Goal: Book appointment/travel/reservation

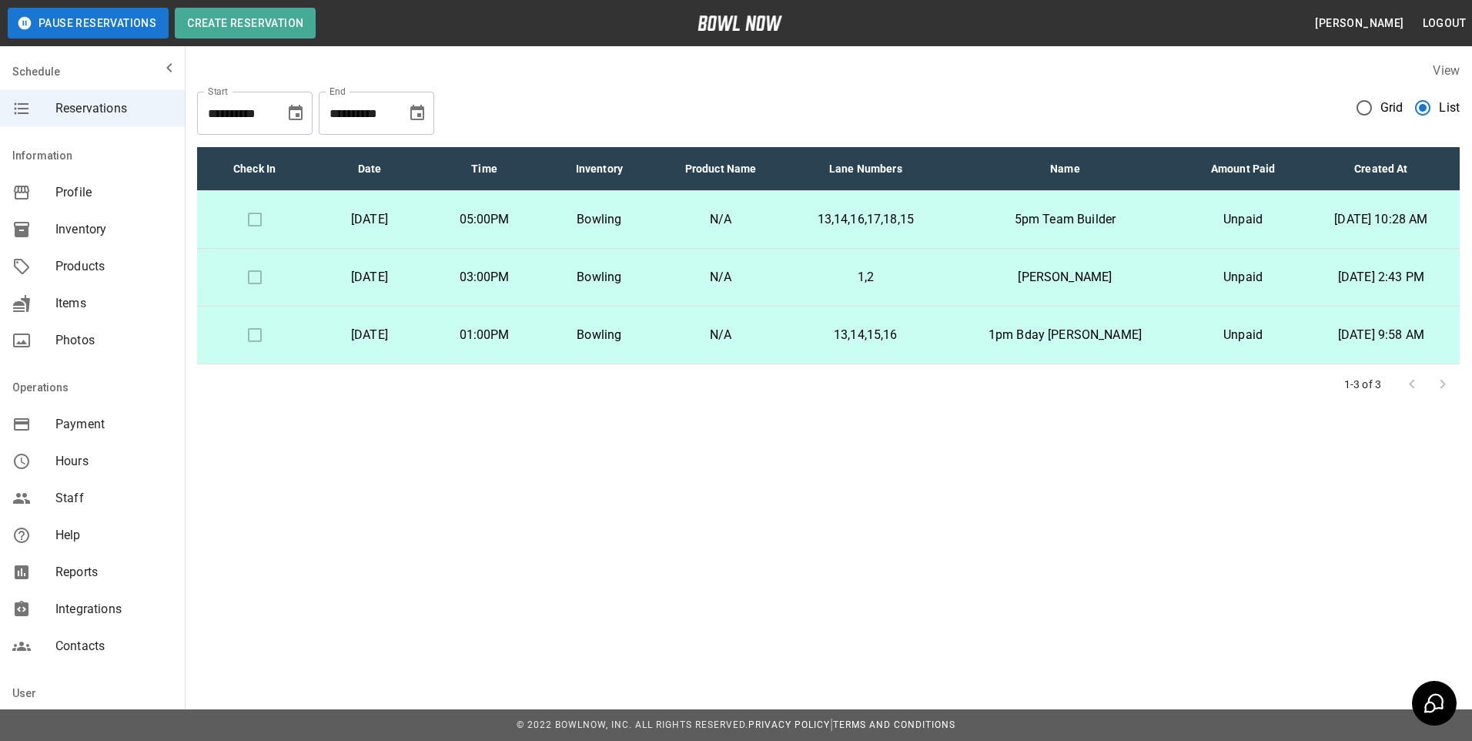
click at [1200, 221] on p "Unpaid" at bounding box center [1243, 219] width 94 height 18
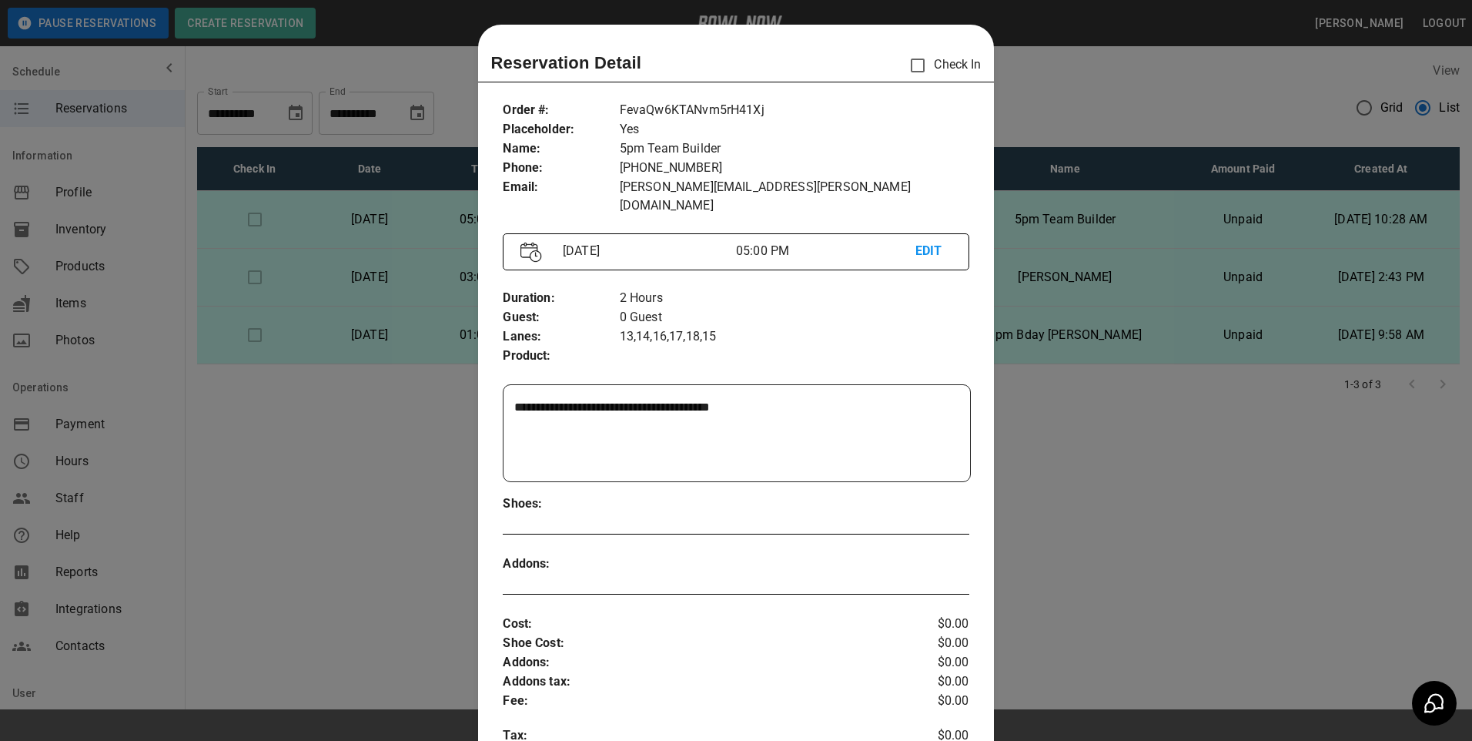
scroll to position [25, 0]
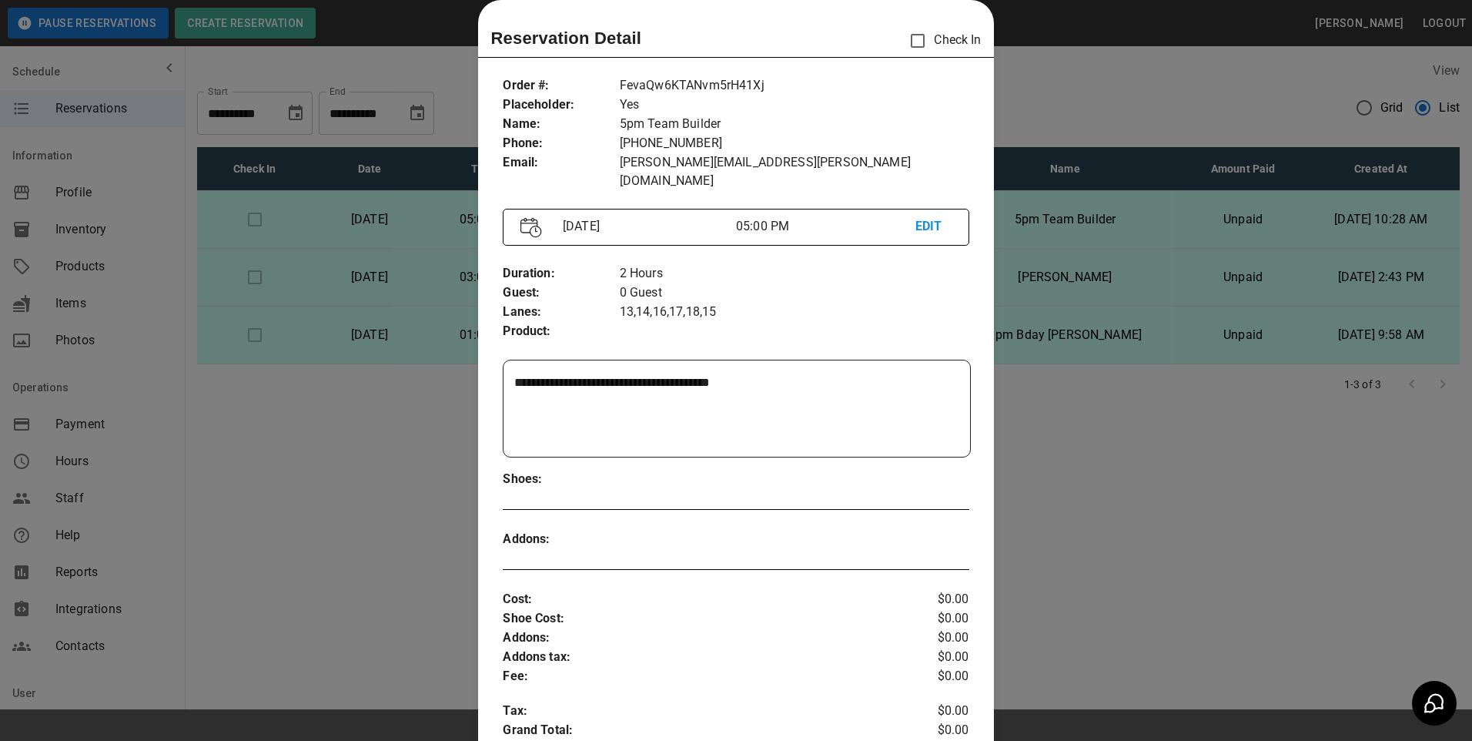
click at [1200, 221] on div at bounding box center [736, 370] width 1472 height 741
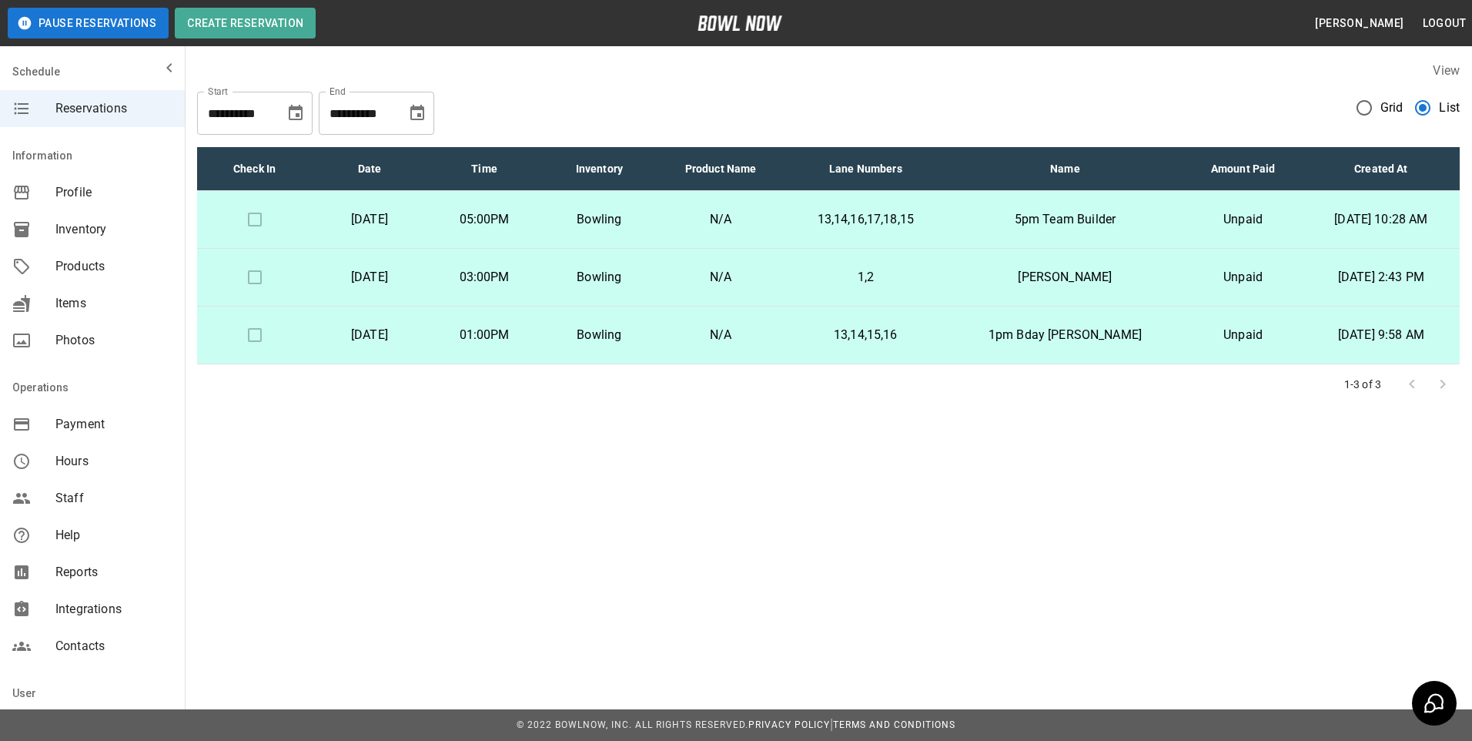
click at [657, 292] on td "Bowling" at bounding box center [599, 278] width 115 height 58
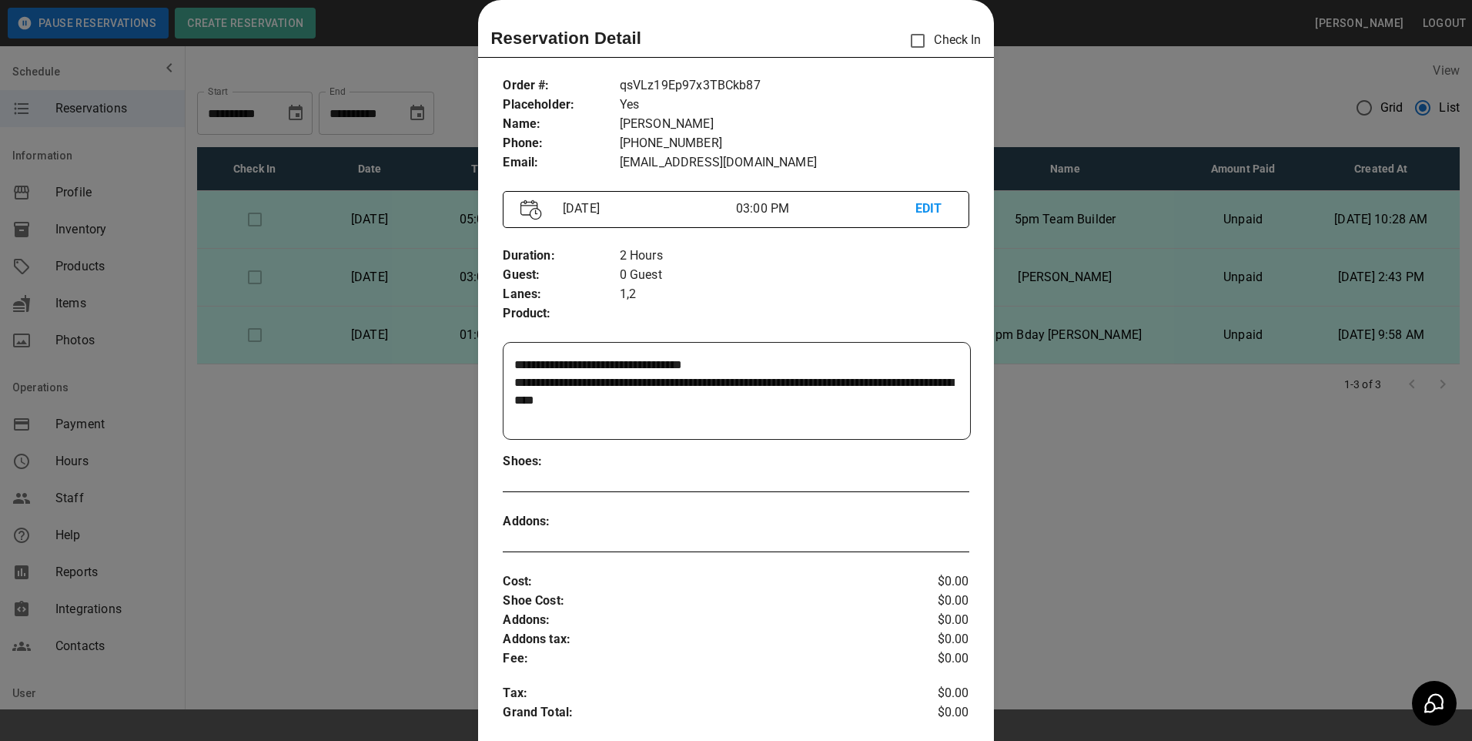
click at [419, 332] on div at bounding box center [736, 370] width 1472 height 741
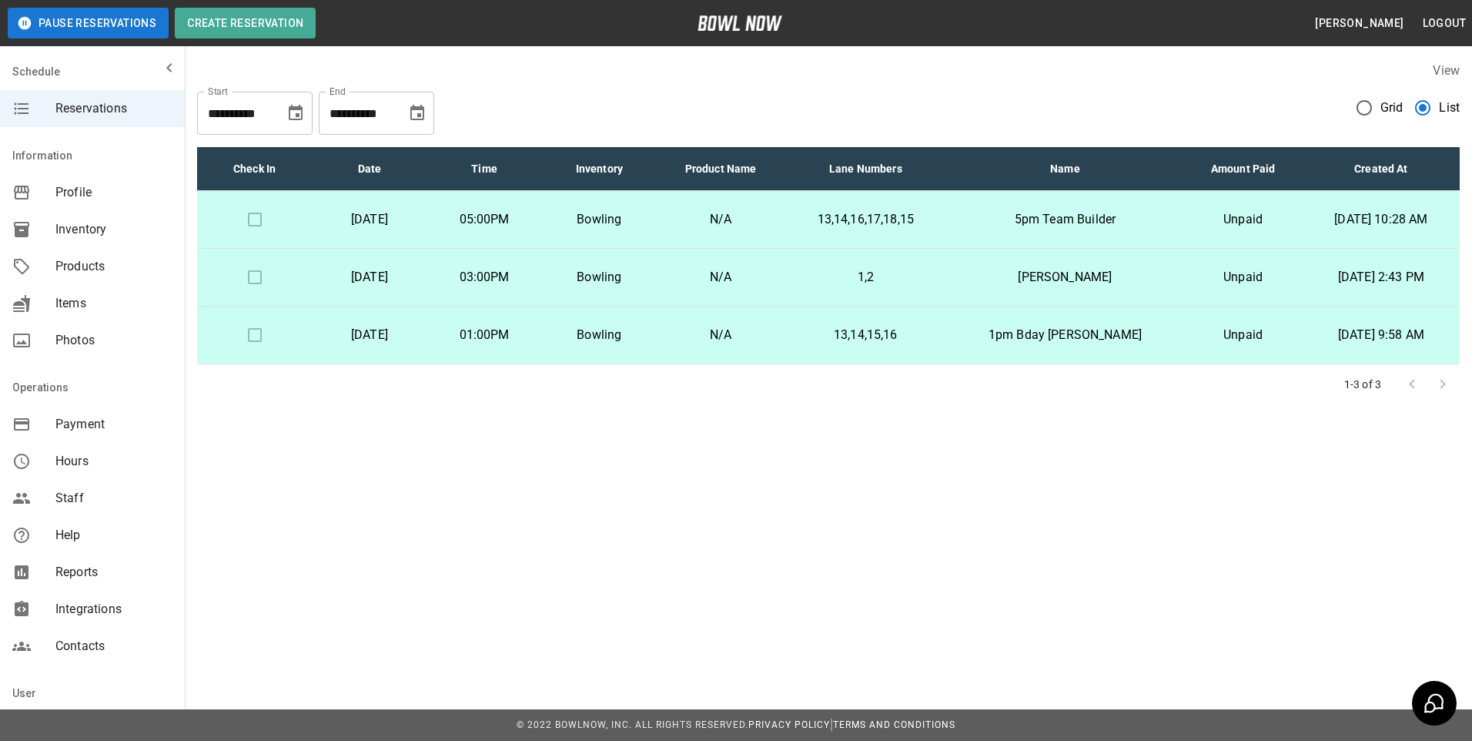
click at [414, 332] on p "Saturday, October 11th" at bounding box center [369, 335] width 90 height 18
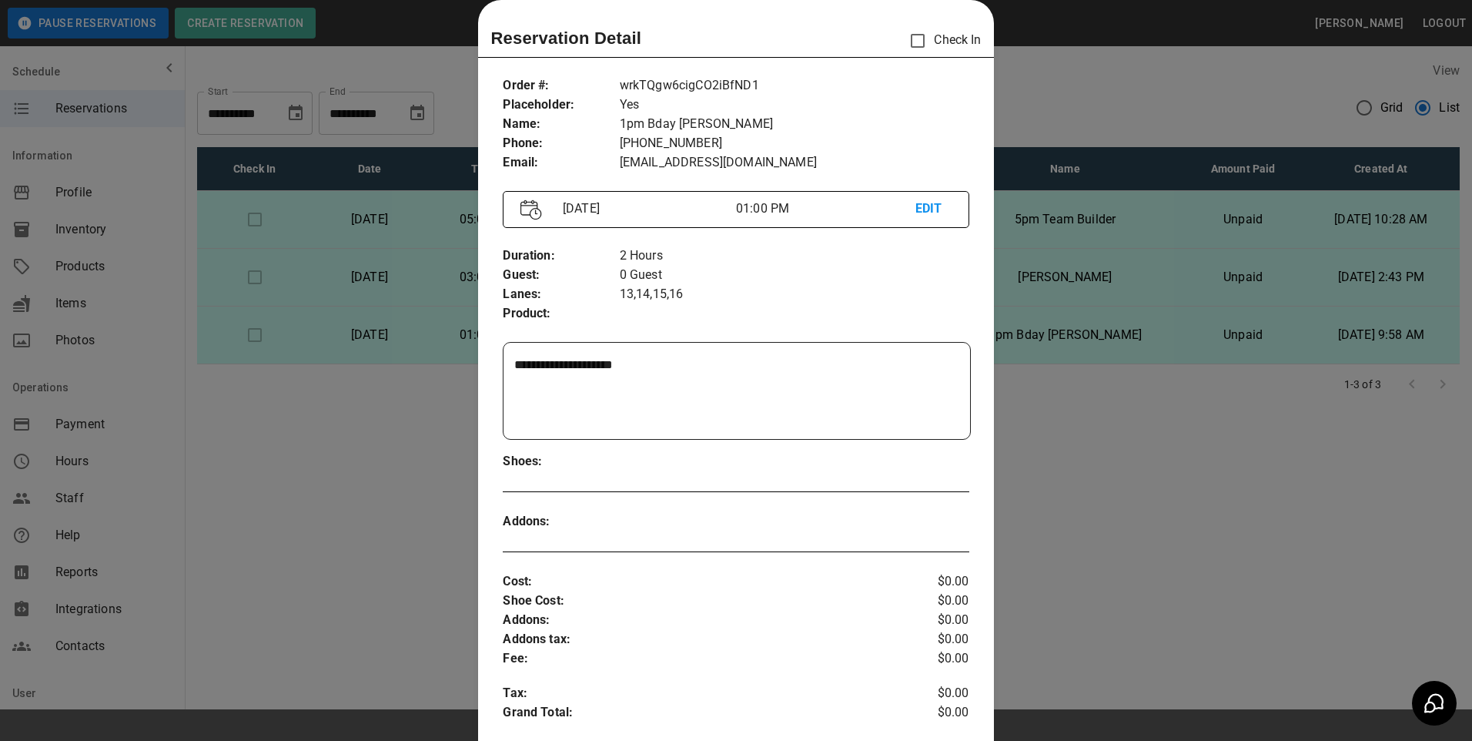
click at [419, 332] on div at bounding box center [736, 370] width 1472 height 741
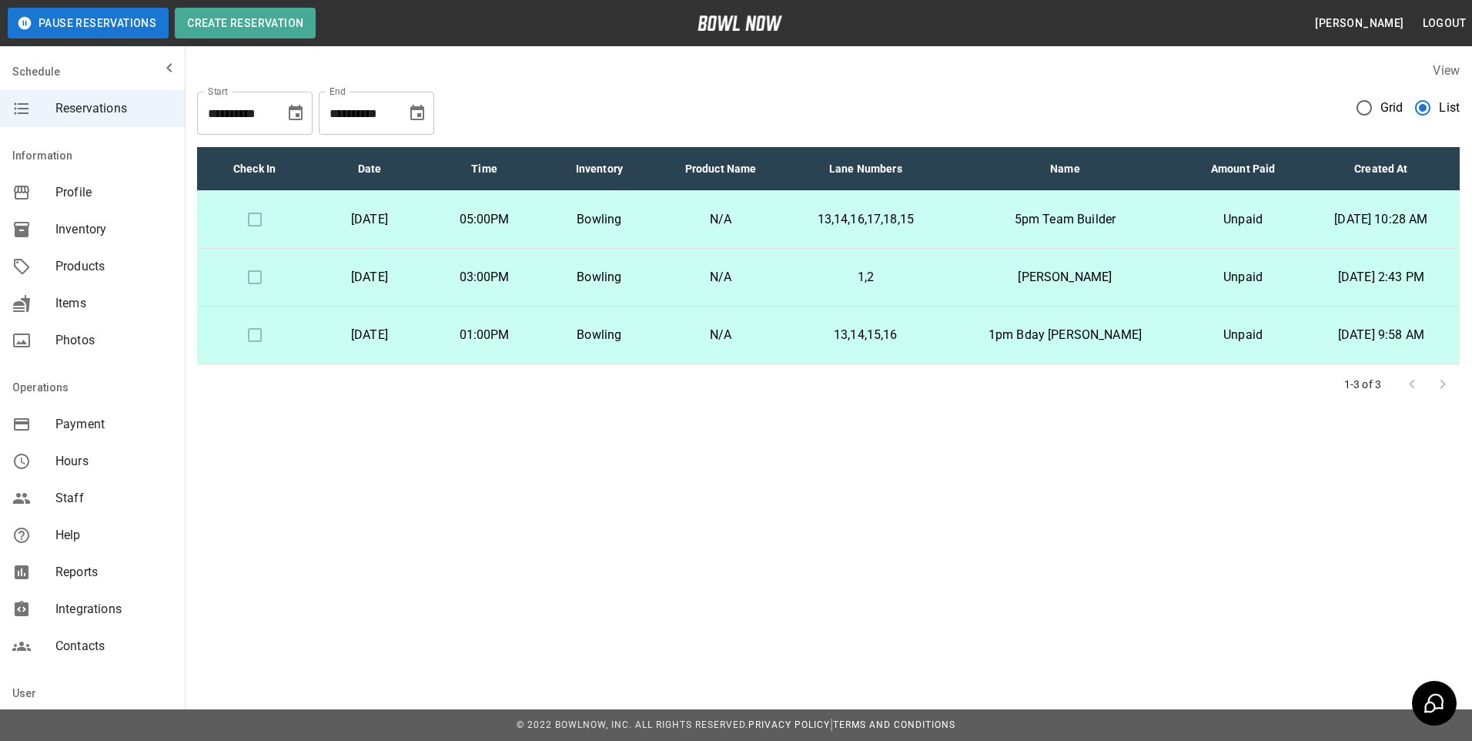
click at [414, 281] on p "Saturday, October 4th" at bounding box center [369, 277] width 90 height 18
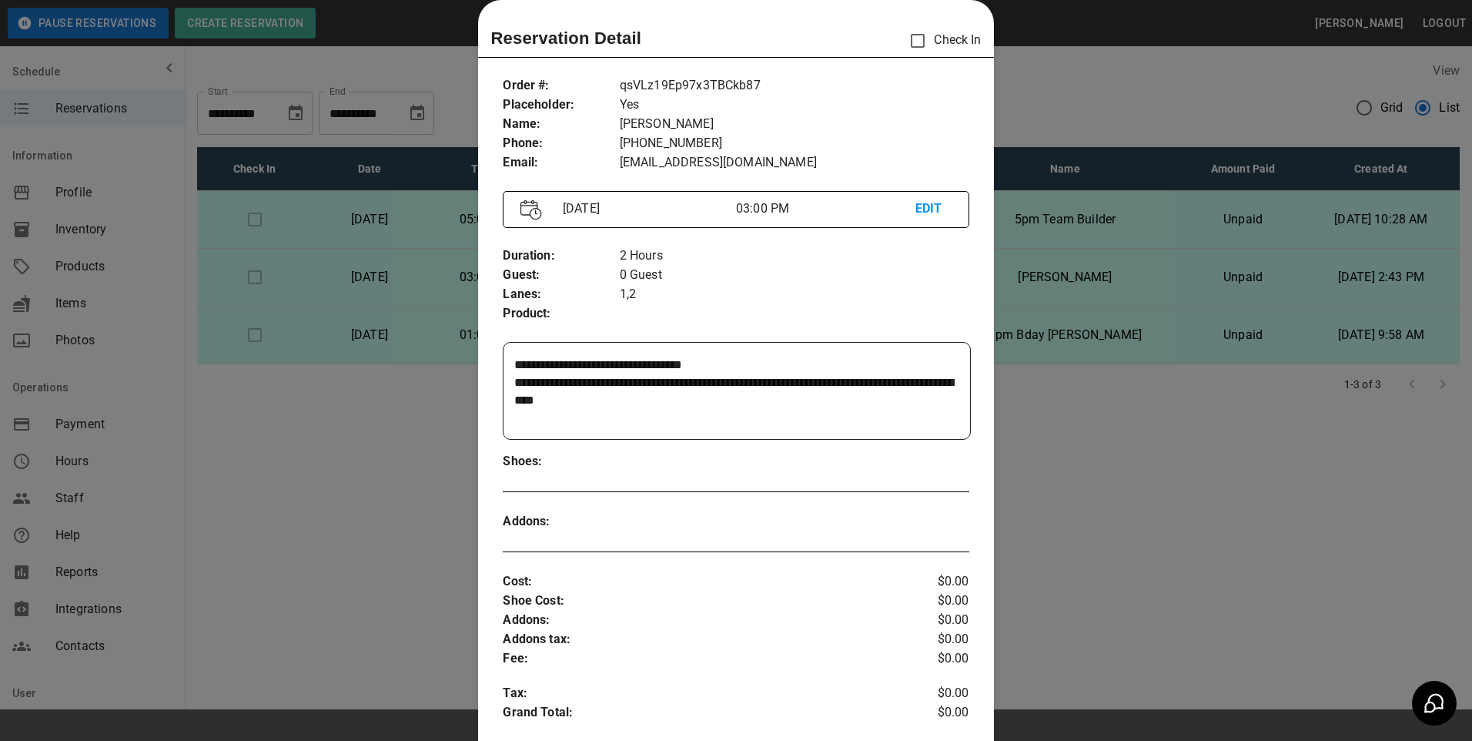
click at [425, 288] on div at bounding box center [736, 370] width 1472 height 741
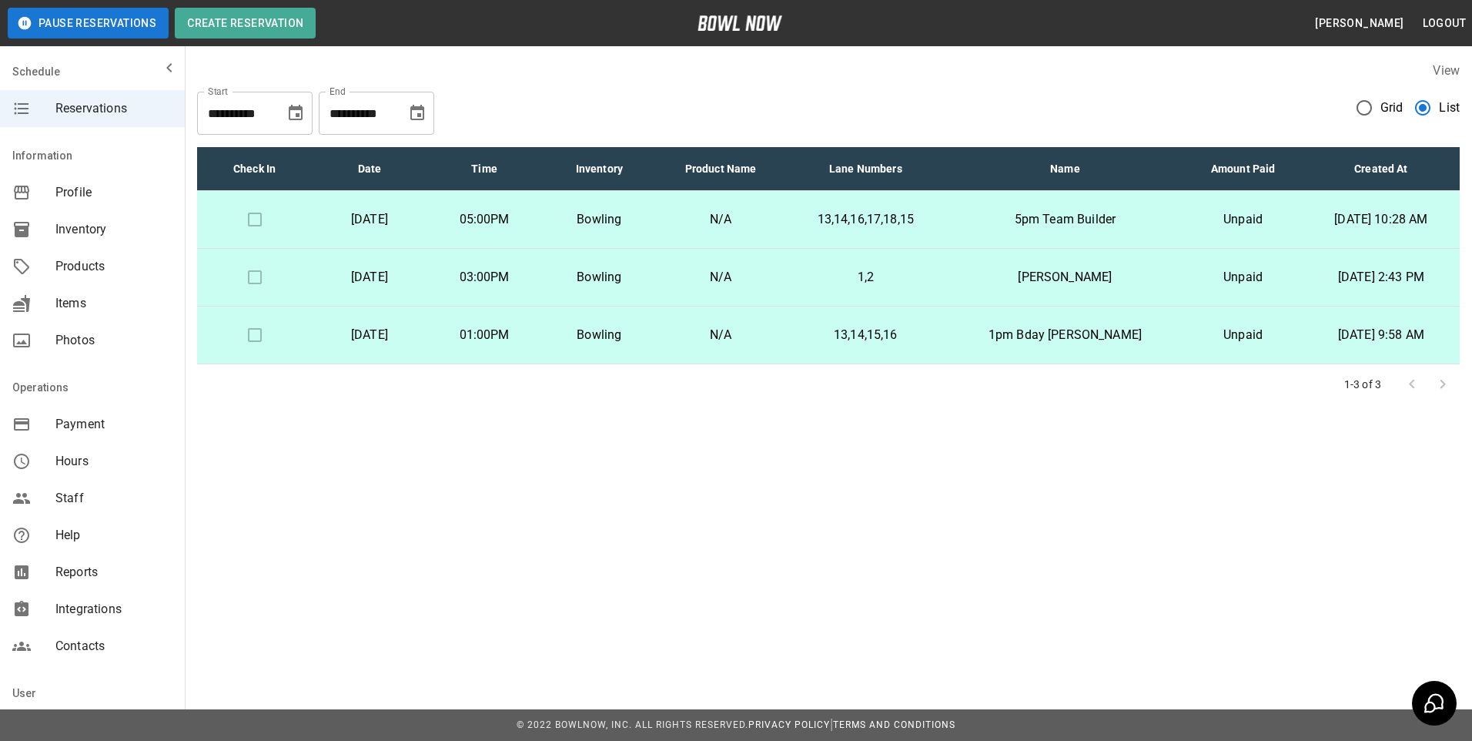
click at [493, 216] on td "05:00PM" at bounding box center [484, 220] width 115 height 58
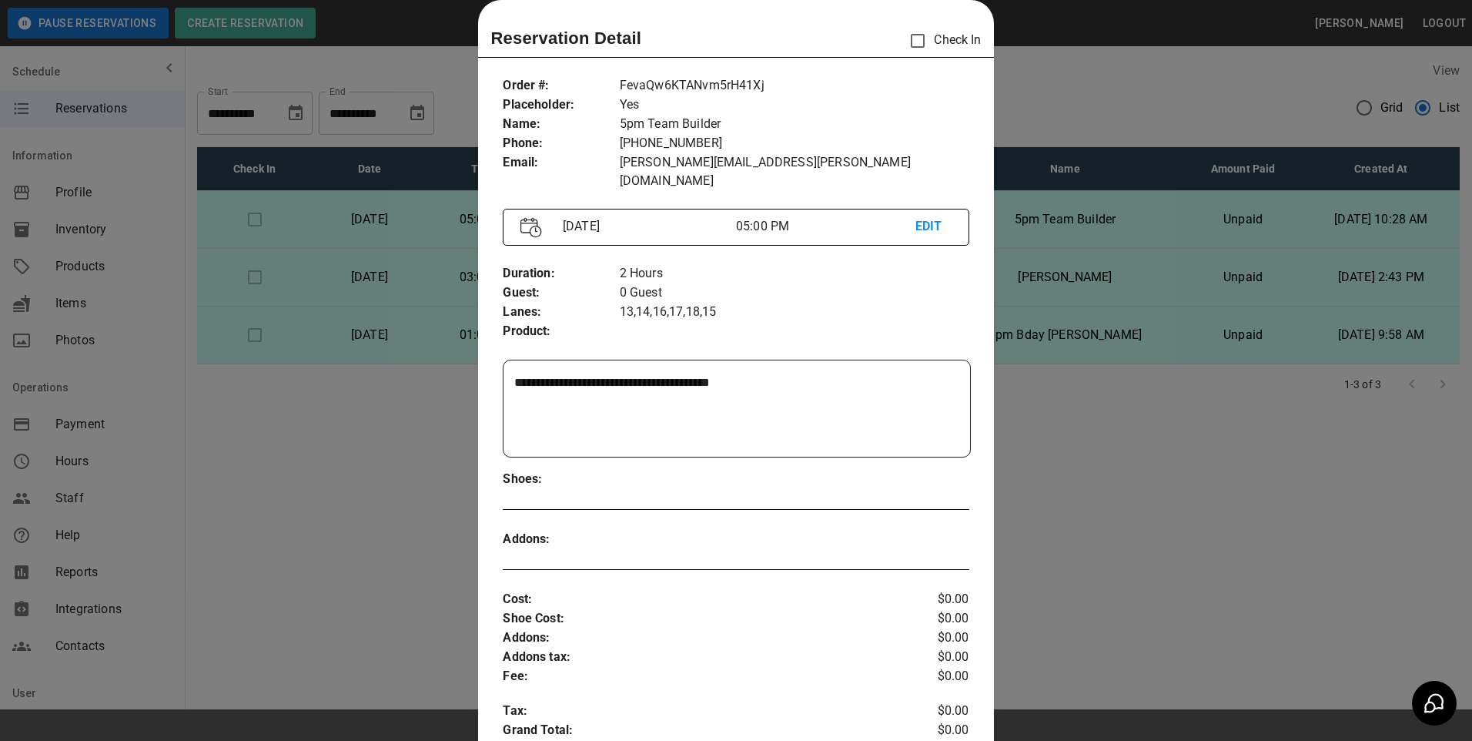
click at [423, 236] on div at bounding box center [736, 370] width 1472 height 741
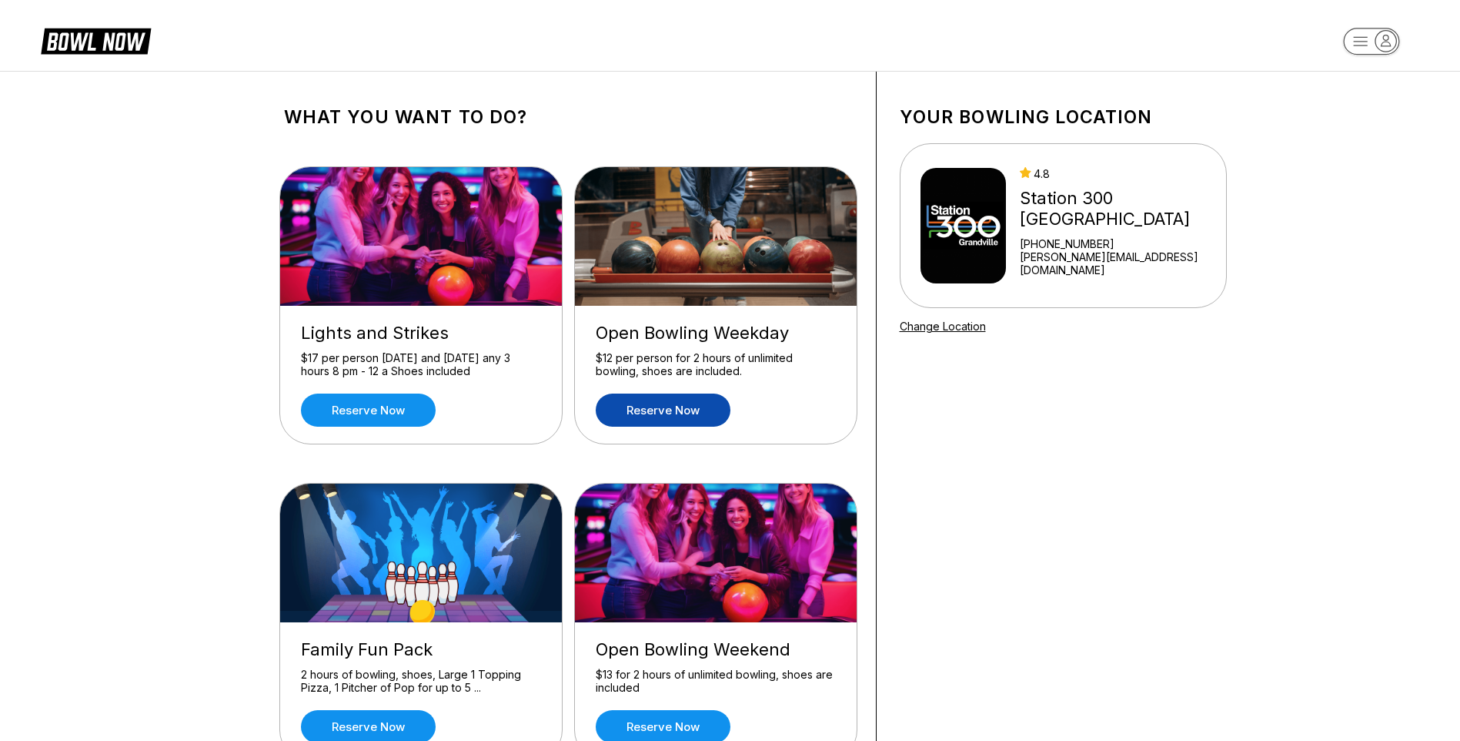
click at [683, 410] on link "Reserve now" at bounding box center [663, 409] width 135 height 33
